Goal: Transaction & Acquisition: Purchase product/service

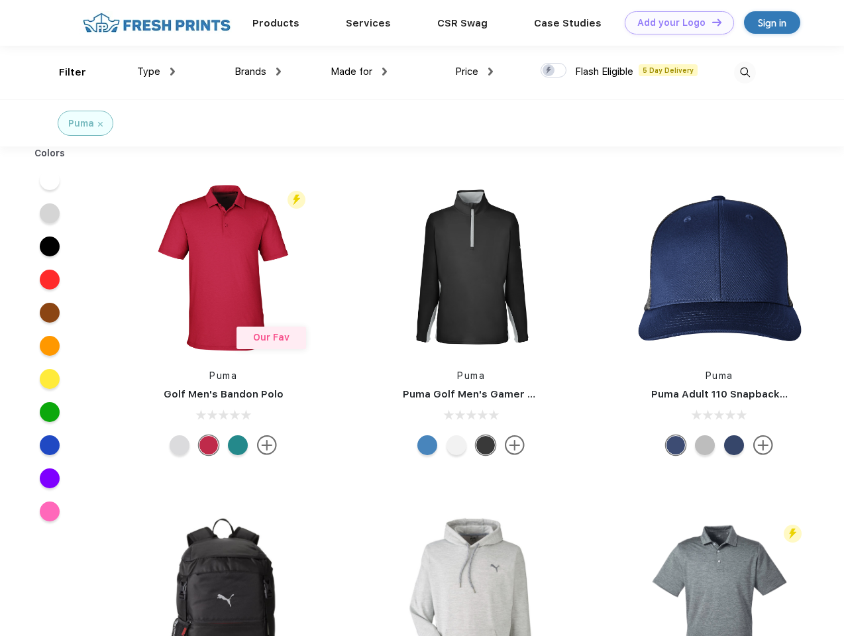
scroll to position [1, 0]
click at [675, 23] on link "Add your Logo Design Tool" at bounding box center [679, 22] width 109 height 23
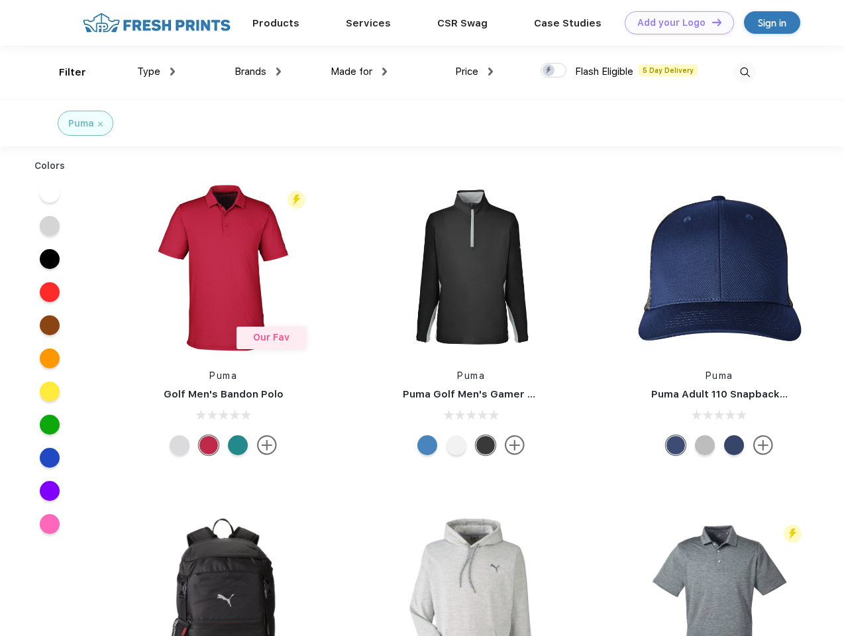
click at [0, 0] on div "Design Tool" at bounding box center [0, 0] width 0 height 0
click at [711, 22] on link "Add your Logo Design Tool" at bounding box center [679, 22] width 109 height 23
click at [64, 72] on div "Filter" at bounding box center [72, 72] width 27 height 15
click at [156, 72] on span "Type" at bounding box center [148, 72] width 23 height 12
click at [258, 72] on span "Brands" at bounding box center [251, 72] width 32 height 12
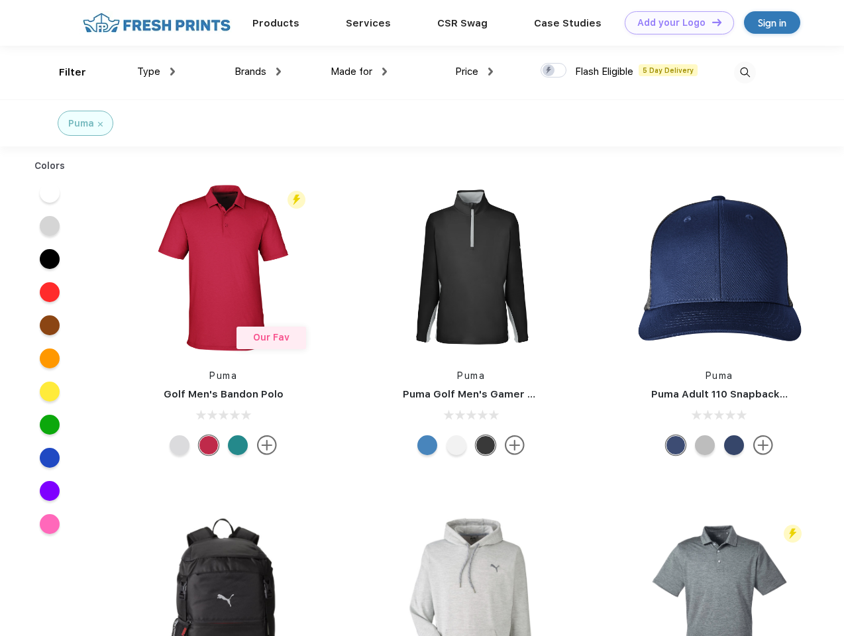
click at [359, 72] on span "Made for" at bounding box center [352, 72] width 42 height 12
click at [475, 72] on span "Price" at bounding box center [466, 72] width 23 height 12
click at [554, 71] on div at bounding box center [554, 70] width 26 height 15
click at [549, 71] on input "checkbox" at bounding box center [545, 66] width 9 height 9
click at [745, 72] on img at bounding box center [745, 73] width 22 height 22
